Goal: Task Accomplishment & Management: Use online tool/utility

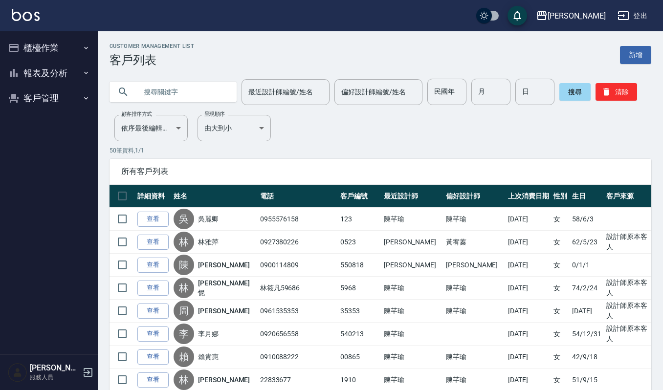
click at [187, 96] on input "text" at bounding box center [183, 92] width 92 height 26
type input "H"
type input "HHHHHHHTH"
drag, startPoint x: 194, startPoint y: 99, endPoint x: 12, endPoint y: 90, distance: 181.7
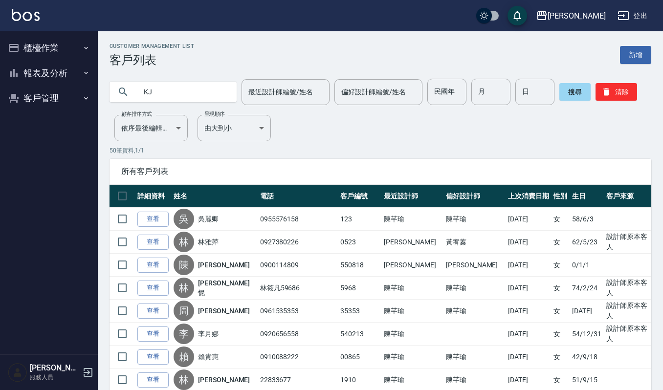
type input "K"
click at [221, 85] on input "text" at bounding box center [183, 92] width 92 height 26
type input "H"
click at [389, 43] on div "Customer Management List 客戶列表 新增" at bounding box center [381, 55] width 542 height 24
click at [201, 92] on input "text" at bounding box center [183, 92] width 92 height 26
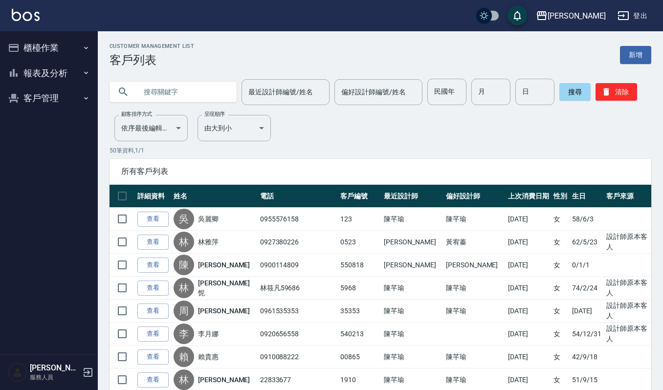
type input "P"
type input "H"
click at [204, 83] on input "text" at bounding box center [183, 92] width 92 height 26
click at [204, 85] on input "text" at bounding box center [183, 92] width 92 height 26
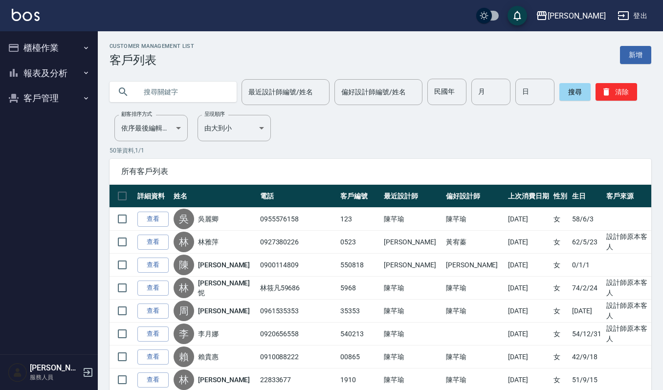
click at [204, 85] on input "text" at bounding box center [183, 92] width 92 height 26
type input "*"
drag, startPoint x: 235, startPoint y: 92, endPoint x: 224, endPoint y: 94, distance: 11.9
click at [235, 92] on div "最近設計師編號/姓名 最近設計師編號/姓名 偏好設計師編號/姓名 偏好設計師編號/姓名 民國年 民國年 月 月 日 日 搜尋 清除" at bounding box center [381, 92] width 542 height 26
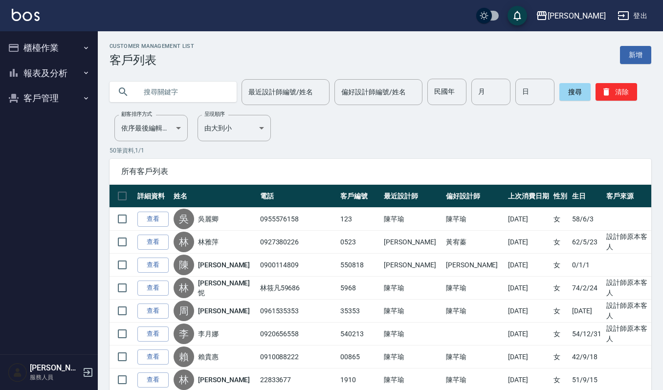
drag, startPoint x: 124, startPoint y: 98, endPoint x: 155, endPoint y: 82, distance: 34.4
click at [132, 96] on div at bounding box center [173, 92] width 127 height 21
drag, startPoint x: 155, startPoint y: 82, endPoint x: 155, endPoint y: 94, distance: 11.7
click at [155, 94] on input "text" at bounding box center [183, 92] width 92 height 26
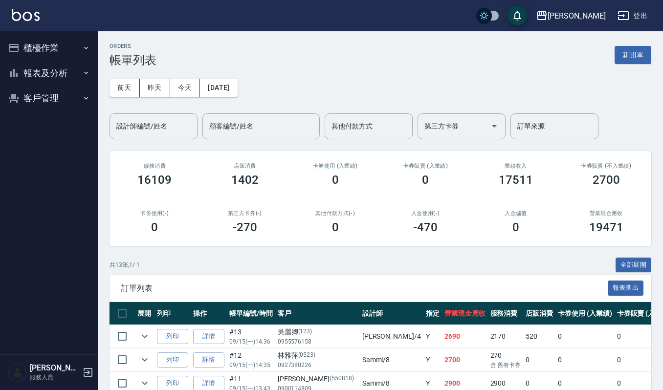
click at [225, 373] on td "詳情" at bounding box center [209, 383] width 36 height 23
click at [167, 126] on input "設計師編號/姓名" at bounding box center [153, 126] width 79 height 17
type input "ｈ"
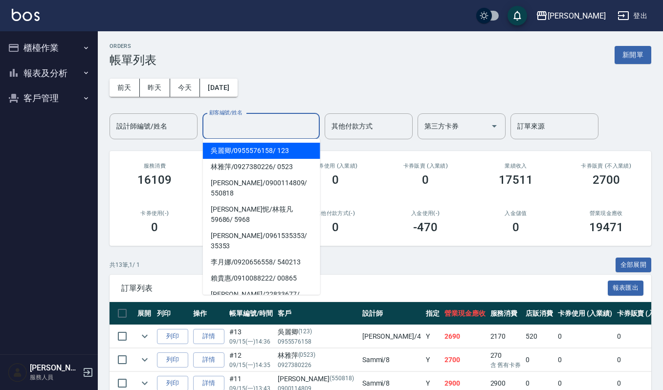
click at [243, 130] on input "顧客編號/姓名" at bounding box center [261, 126] width 109 height 17
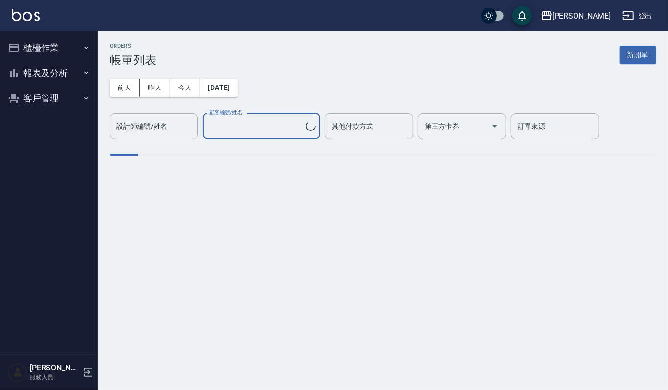
type input "吳麗卿/0955576158/123"
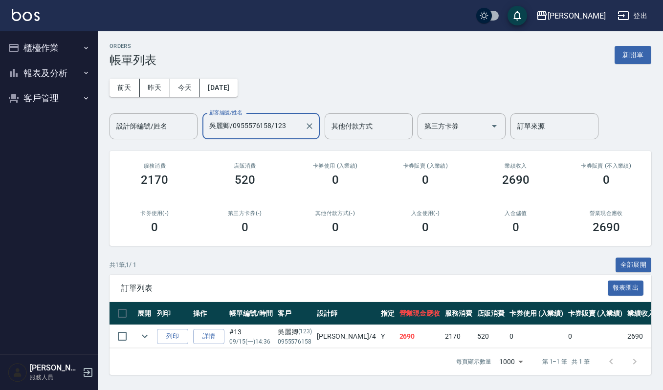
click at [270, 136] on div "吳麗卿/0955576158/123 顧客編號/姓名" at bounding box center [260, 126] width 117 height 26
click at [308, 123] on icon "Clear" at bounding box center [310, 126] width 10 height 10
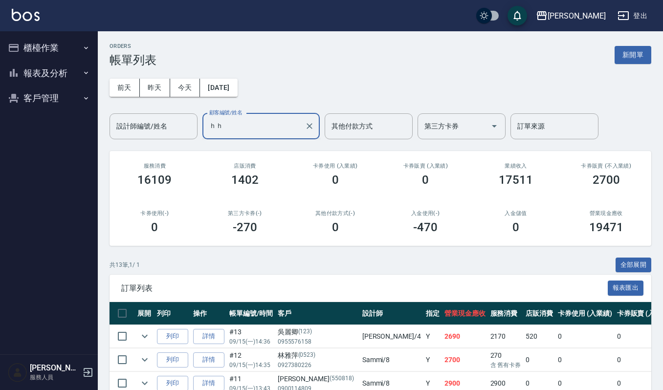
type input "ｈ"
click at [283, 134] on input "ｙｊｈ" at bounding box center [254, 126] width 94 height 17
type input "ｙ"
type input "y"
type input "h"
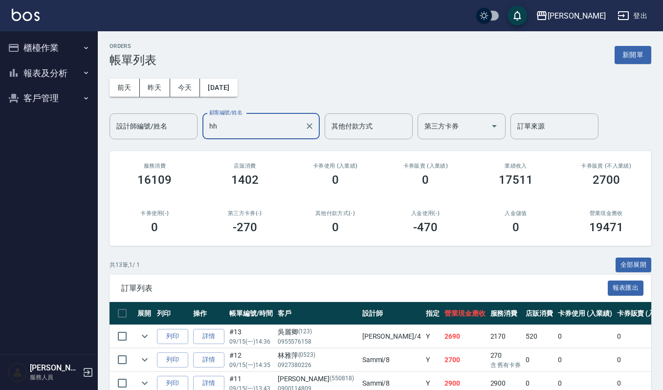
type input "h"
type input "y"
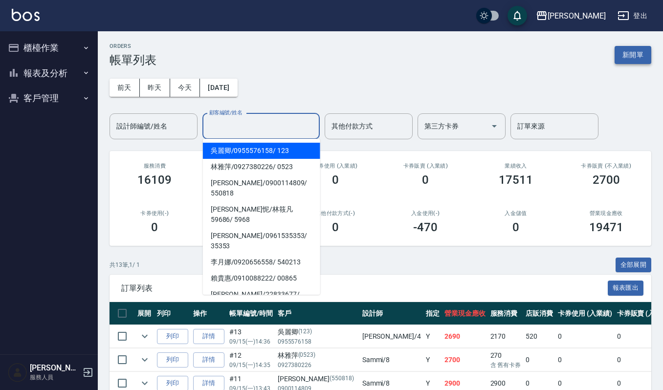
click at [650, 57] on button "新開單" at bounding box center [633, 55] width 37 height 18
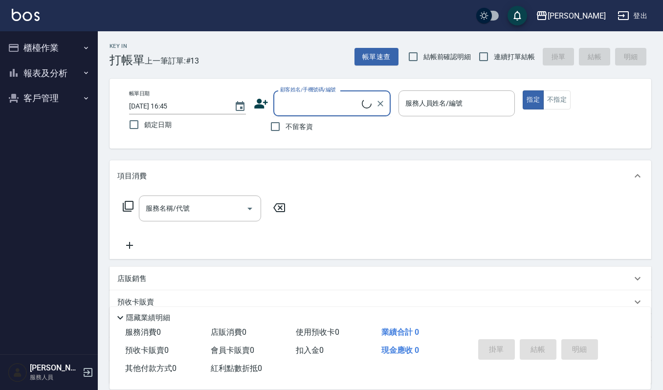
click at [307, 104] on input "顧客姓名/手機號碼/編號" at bounding box center [320, 103] width 84 height 17
type input "h"
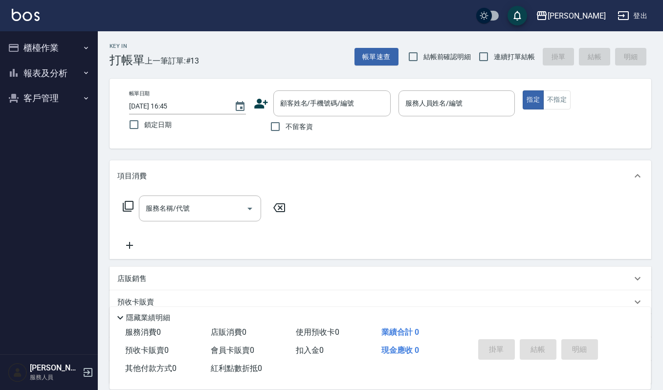
click at [343, 252] on div "服務名稱/代號 服務名稱/代號" at bounding box center [381, 225] width 542 height 67
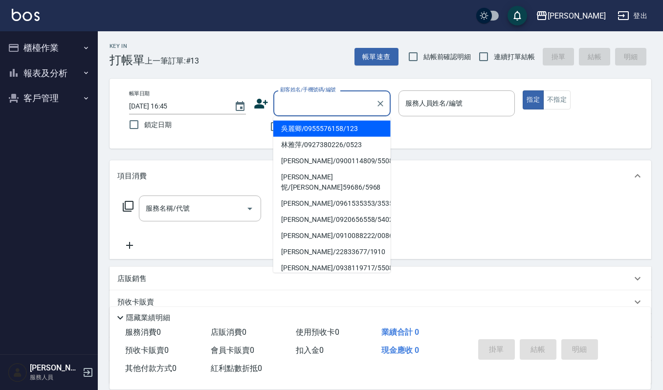
click at [291, 102] on input "顧客姓名/手機號碼/編號" at bounding box center [325, 103] width 94 height 17
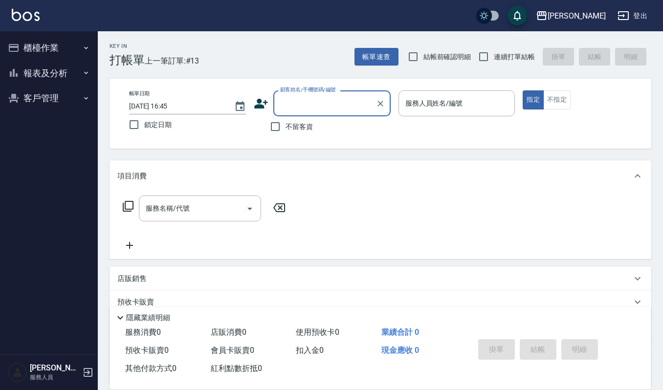
type input "ㄛ"
click at [317, 96] on input "顧客姓名/手機號碼/編號" at bounding box center [325, 103] width 94 height 17
type input "ㄛ"
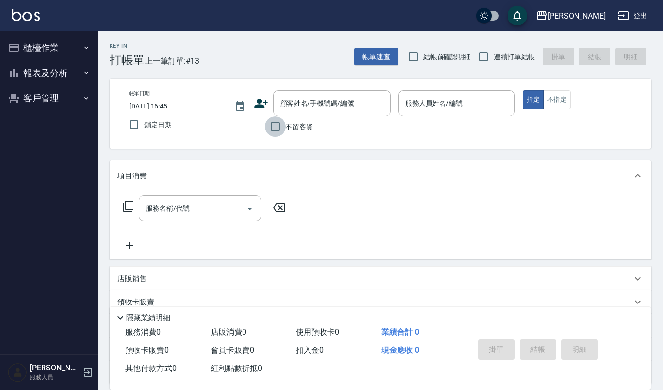
drag, startPoint x: 233, startPoint y: 95, endPoint x: 274, endPoint y: 133, distance: 56.1
click at [274, 133] on input "不留客資" at bounding box center [275, 126] width 21 height 21
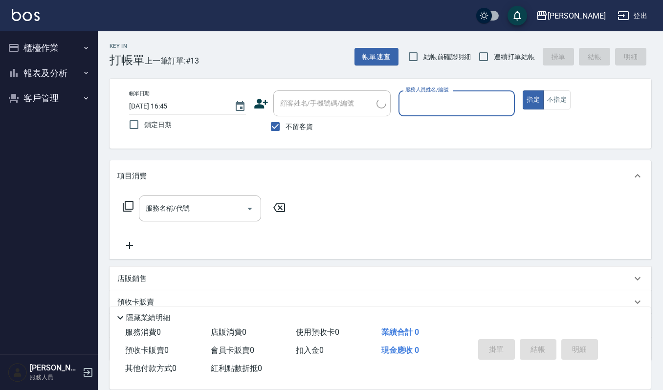
click at [286, 122] on span "不留客資" at bounding box center [299, 127] width 27 height 10
click at [286, 122] on input "不留客資" at bounding box center [275, 126] width 21 height 21
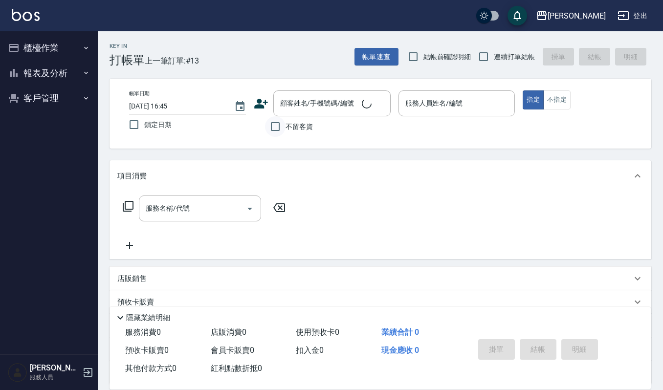
click at [280, 126] on input "不留客資" at bounding box center [275, 126] width 21 height 21
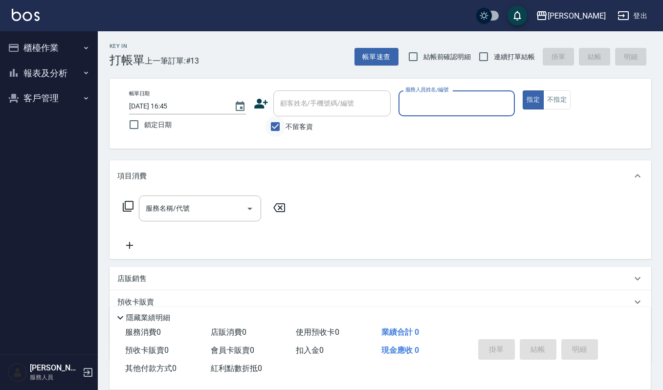
click at [273, 127] on input "不留客資" at bounding box center [275, 126] width 21 height 21
checkbox input "false"
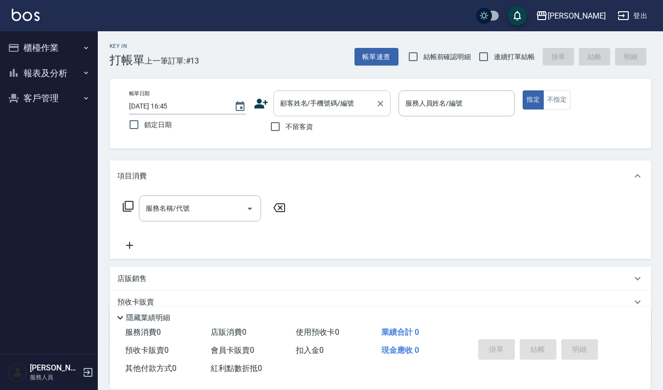
click at [339, 102] on input "顧客姓名/手機號碼/編號" at bounding box center [325, 103] width 94 height 17
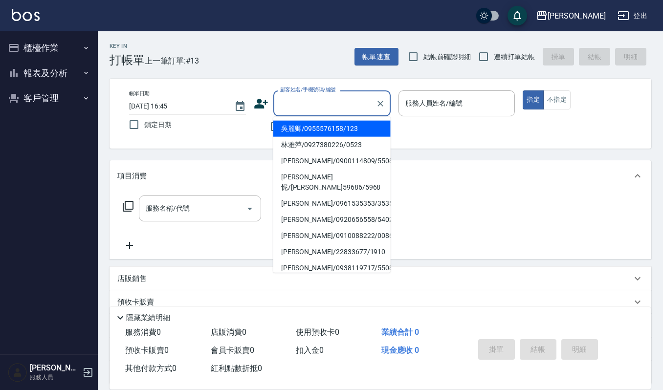
type input "ㄛ"
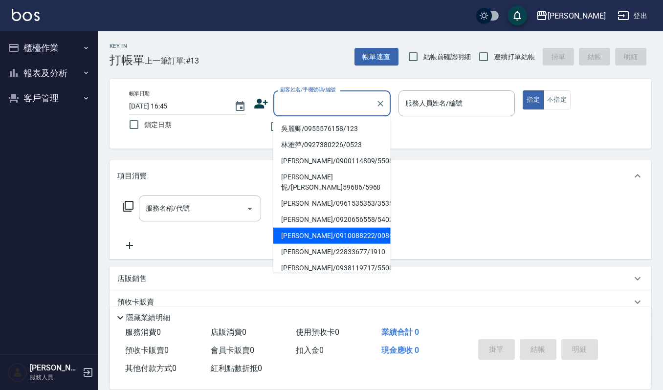
click at [214, 169] on div "項目消費" at bounding box center [381, 175] width 542 height 31
